Goal: Browse casually

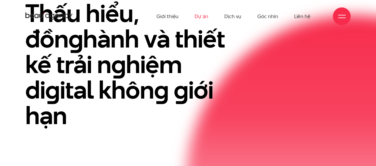
click at [202, 15] on link "Dự án" at bounding box center [202, 16] width 14 height 33
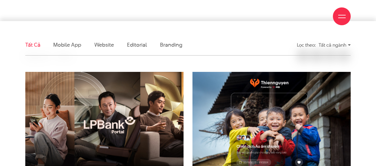
scroll to position [291, 0]
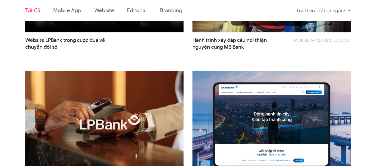
click at [124, 93] on img at bounding box center [104, 124] width 174 height 117
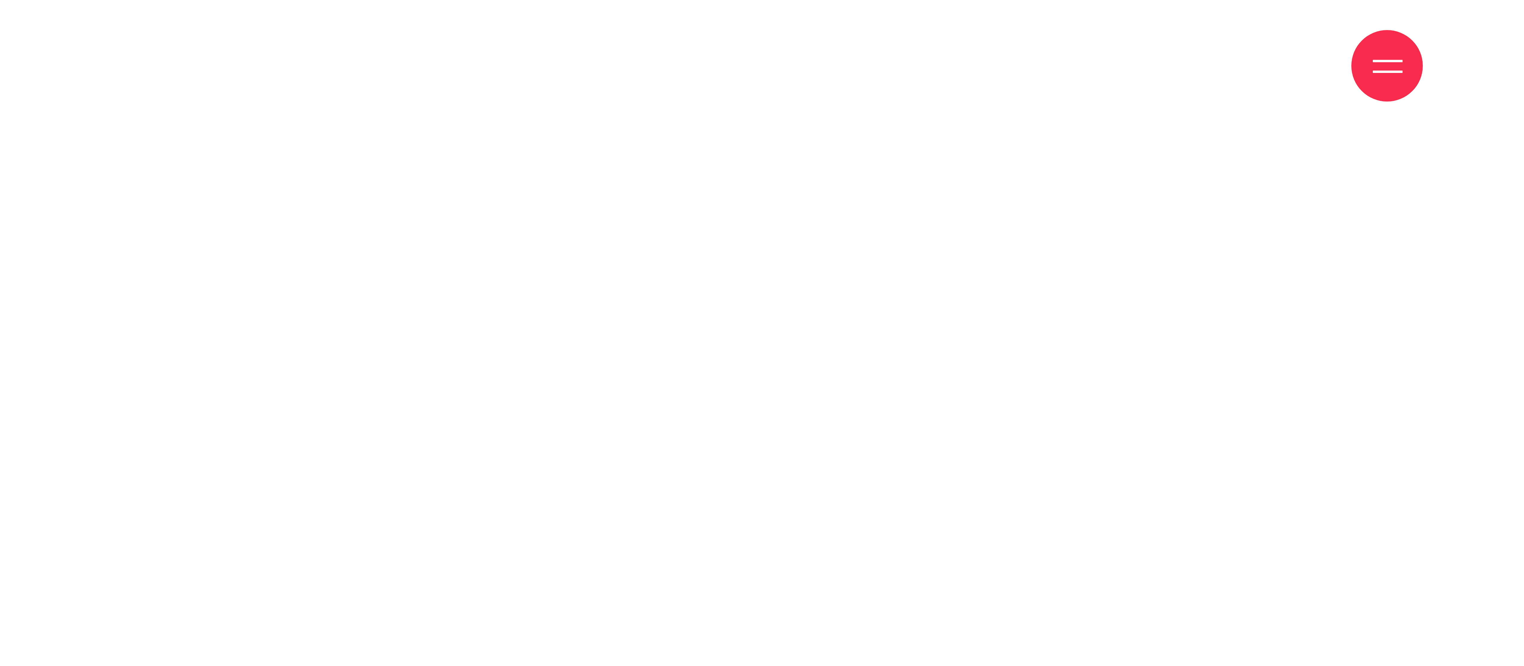
scroll to position [146, 0]
